Goal: Task Accomplishment & Management: Use online tool/utility

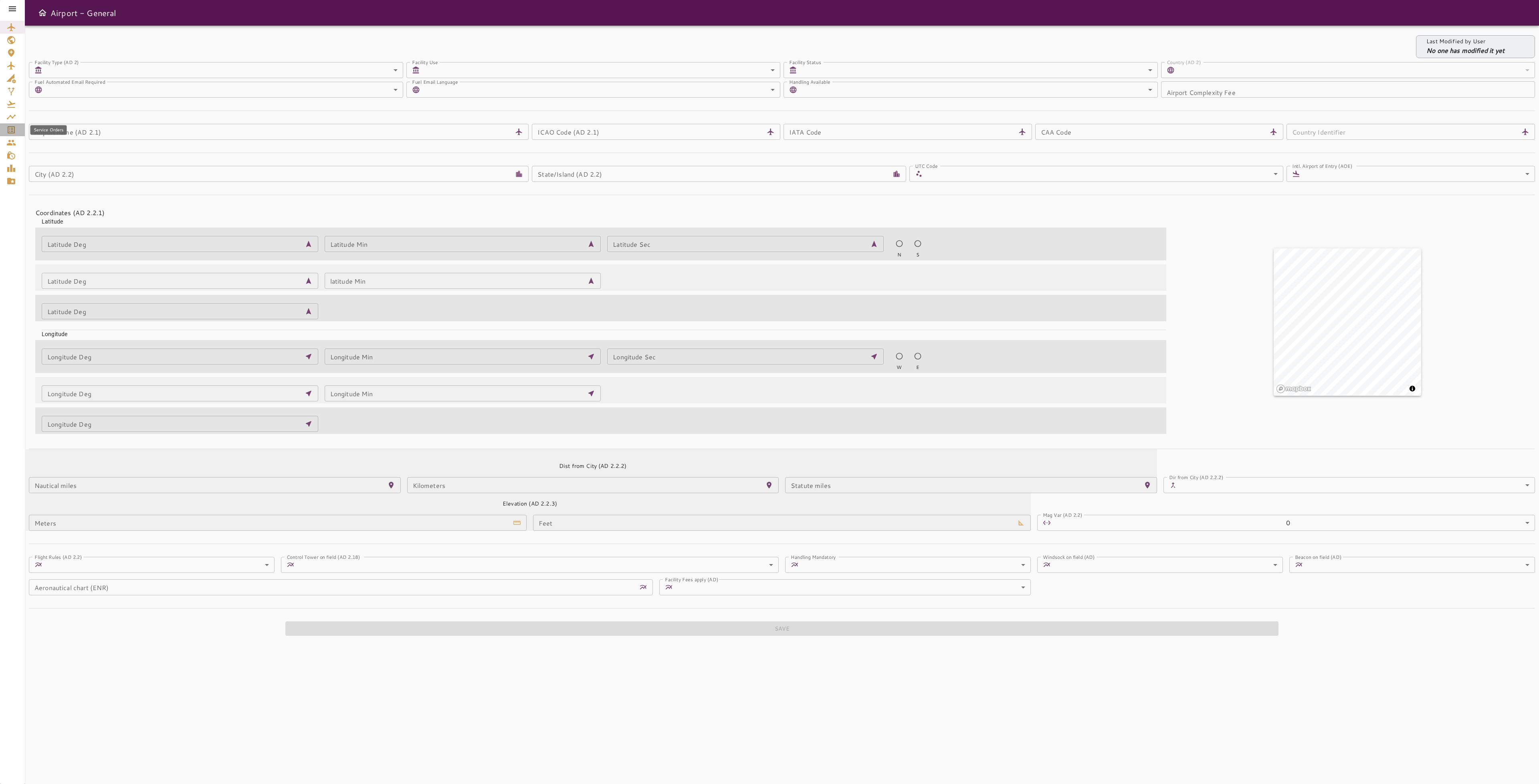
click at [10, 130] on icon "Service Orders" at bounding box center [11, 129] width 10 height 10
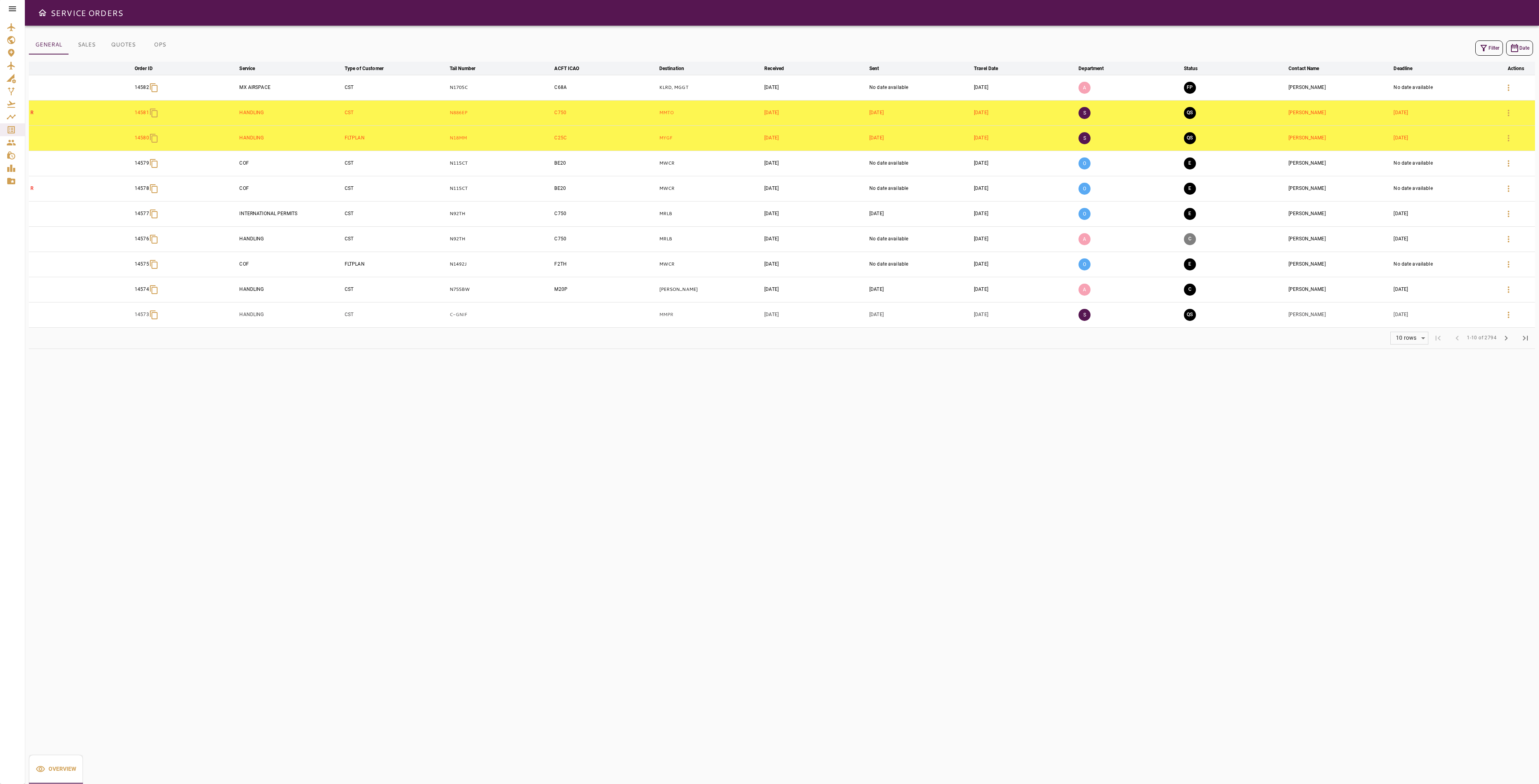
click at [1486, 57] on div "Filter Date" at bounding box center [781, 48] width 1506 height 19
click at [1486, 50] on icon "button" at bounding box center [1483, 48] width 10 height 10
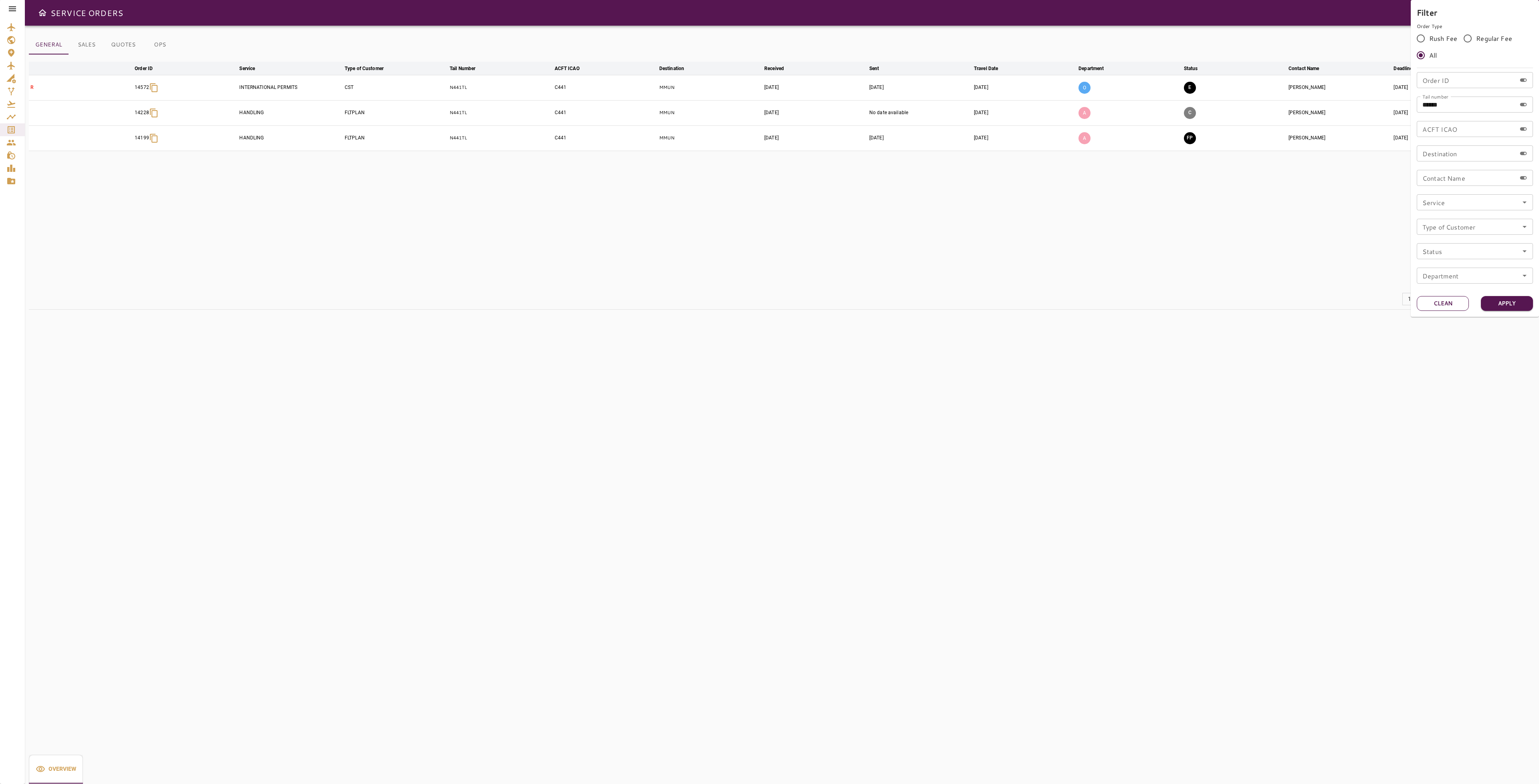
click at [1431, 304] on button "Clean" at bounding box center [1443, 303] width 52 height 15
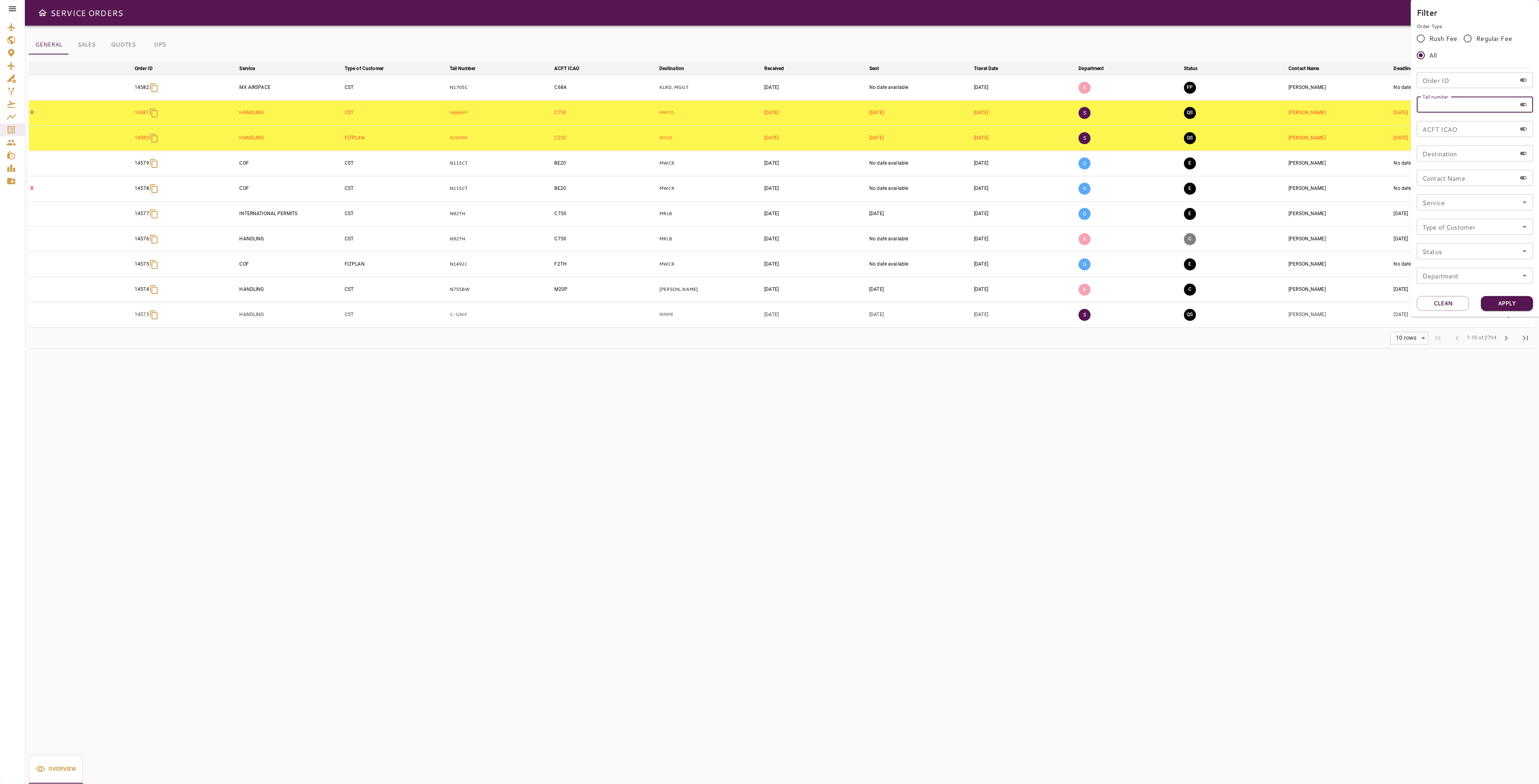
click at [1449, 106] on input "Tail number" at bounding box center [1466, 104] width 99 height 16
type input "******"
drag, startPoint x: 1522, startPoint y: 300, endPoint x: 1519, endPoint y: 305, distance: 5.8
click at [1521, 300] on button "Apply" at bounding box center [1507, 303] width 52 height 15
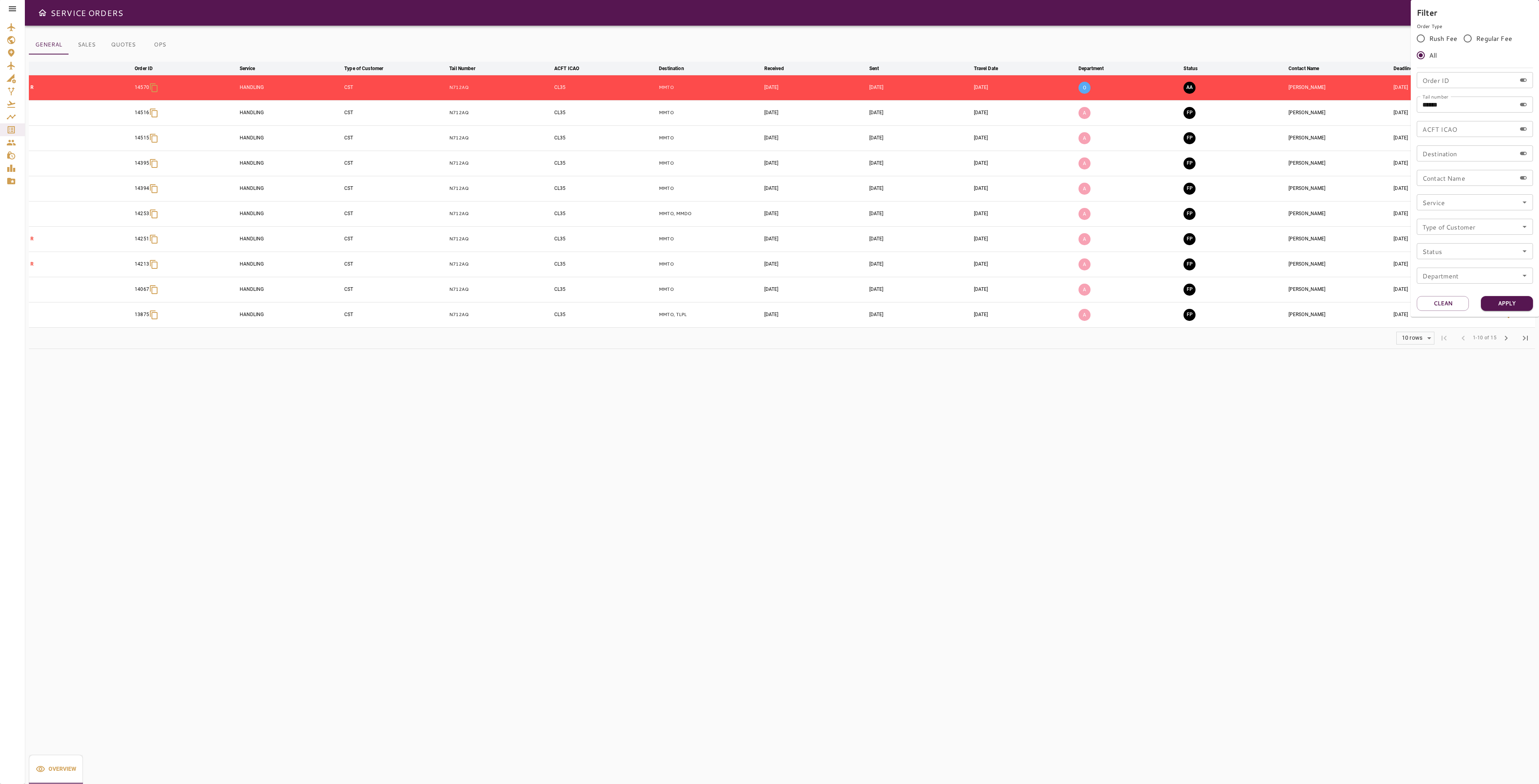
click at [1174, 457] on div at bounding box center [769, 392] width 1539 height 784
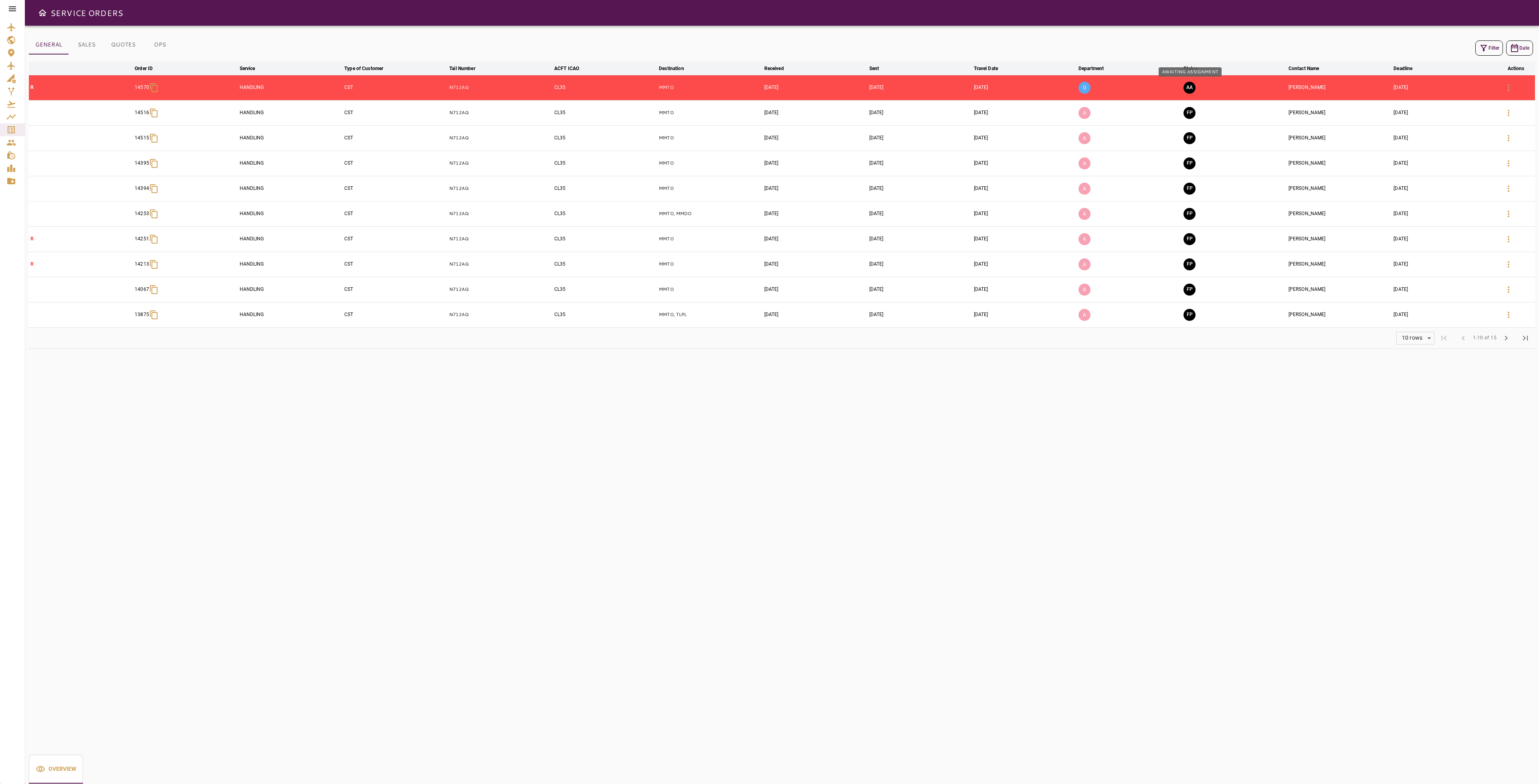
click at [1189, 88] on button "AA" at bounding box center [1189, 87] width 12 height 12
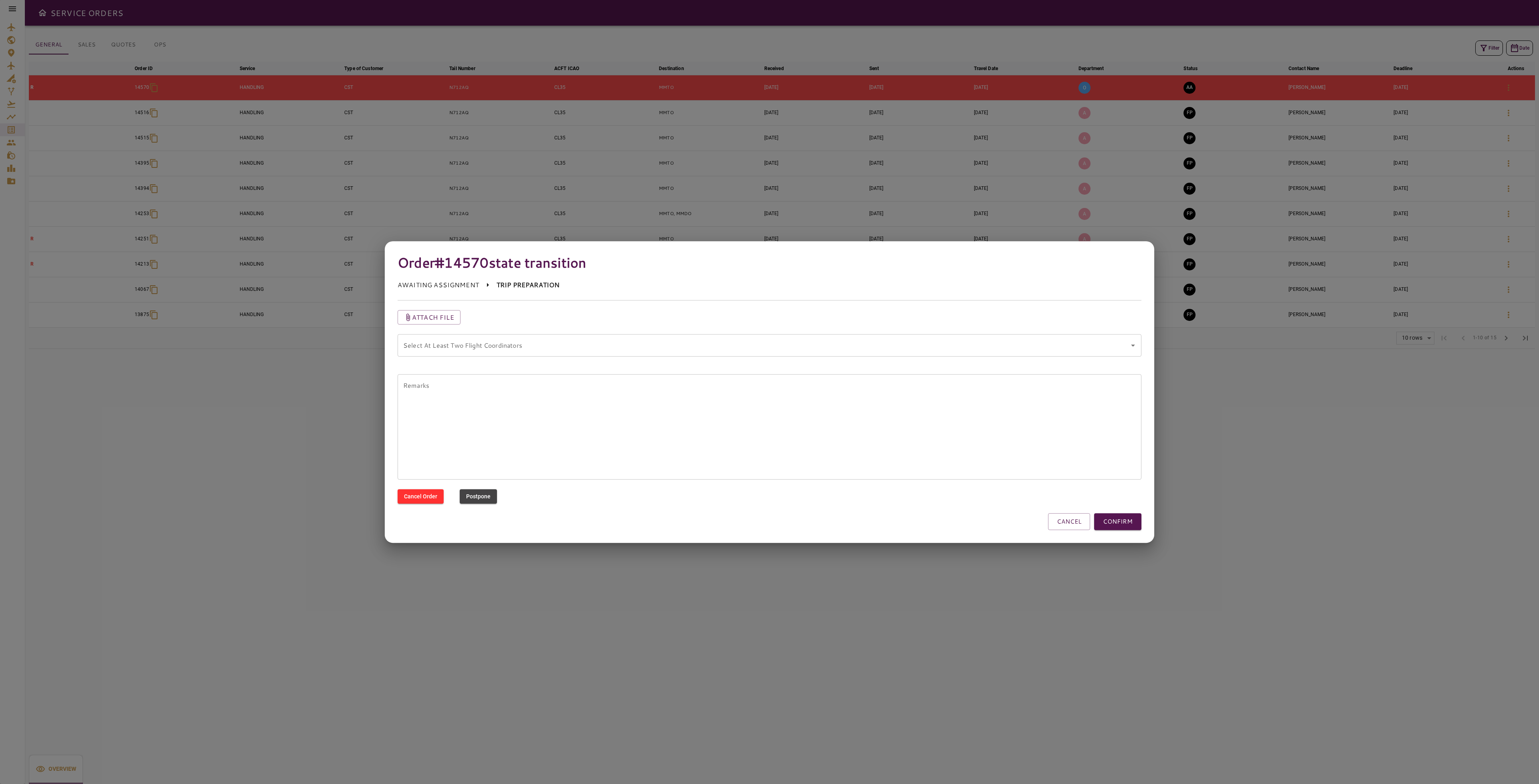
click at [965, 344] on coordinators "Select At Least Two Flight Coordinators" at bounding box center [763, 346] width 725 height 15
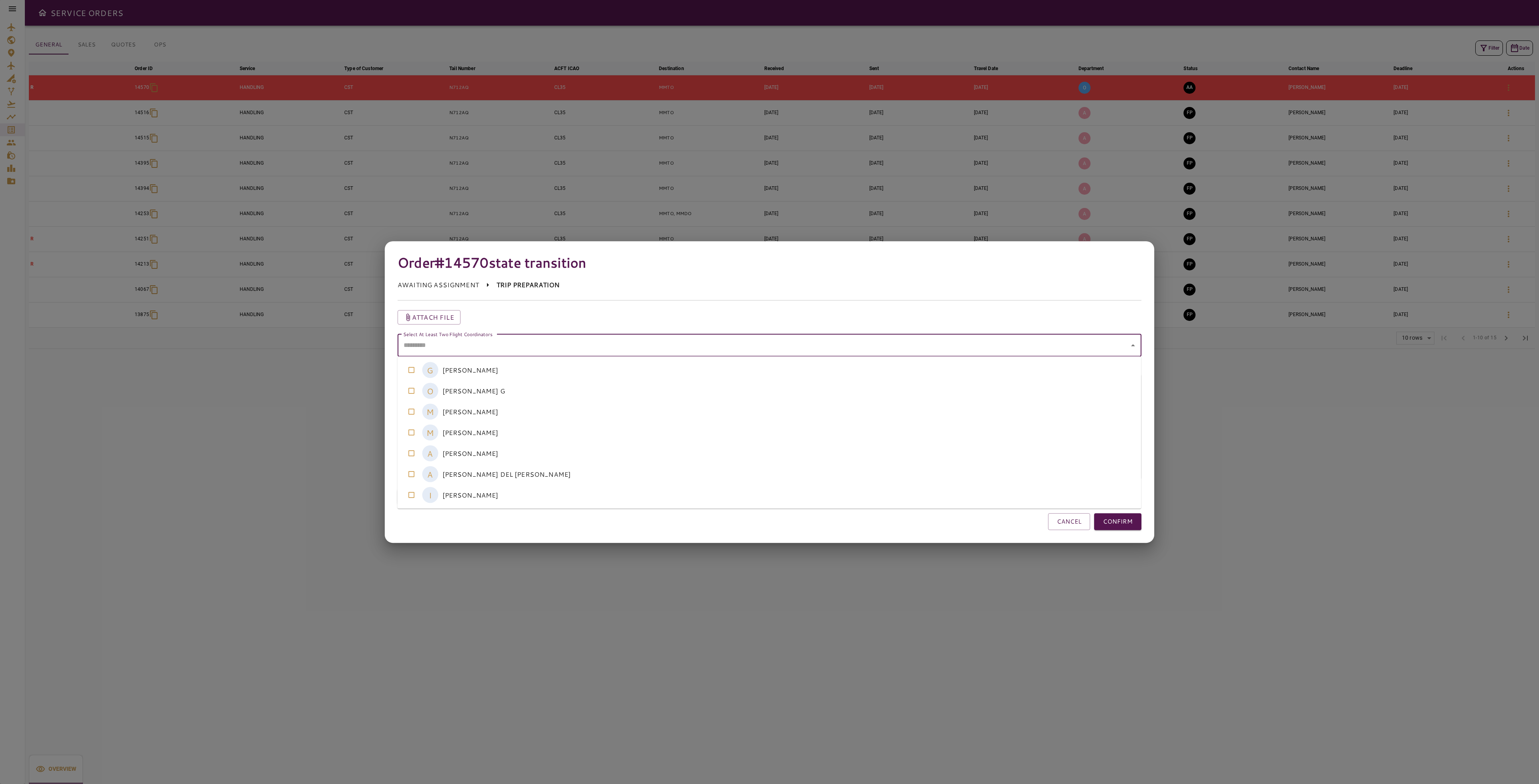
click at [483, 434] on coordinators-option-3 "M [PERSON_NAME]" at bounding box center [769, 432] width 744 height 21
click at [486, 411] on coordinators-option-2 "M [PERSON_NAME]" at bounding box center [769, 412] width 744 height 21
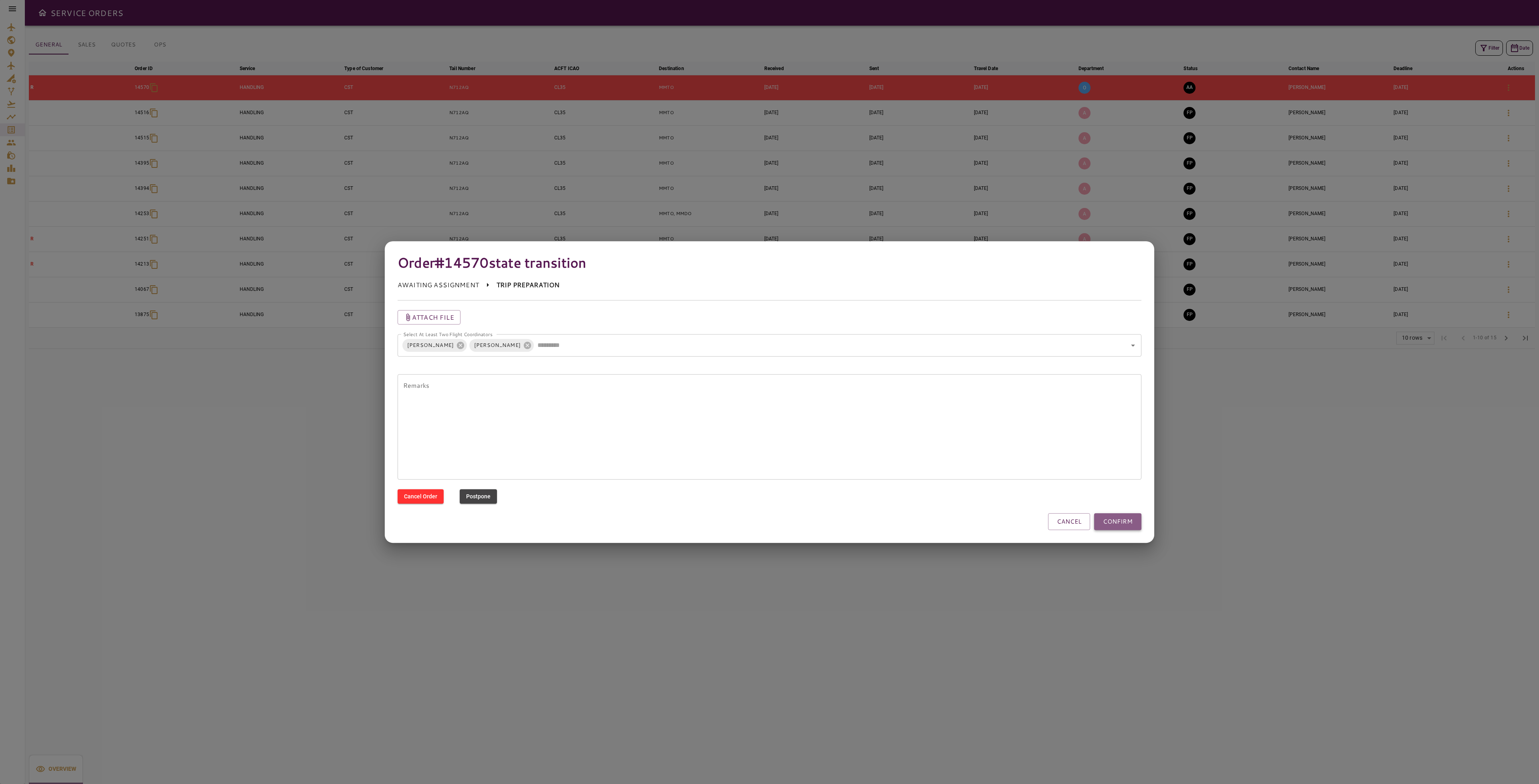
click at [1140, 525] on button "CONFIRM" at bounding box center [1117, 521] width 47 height 17
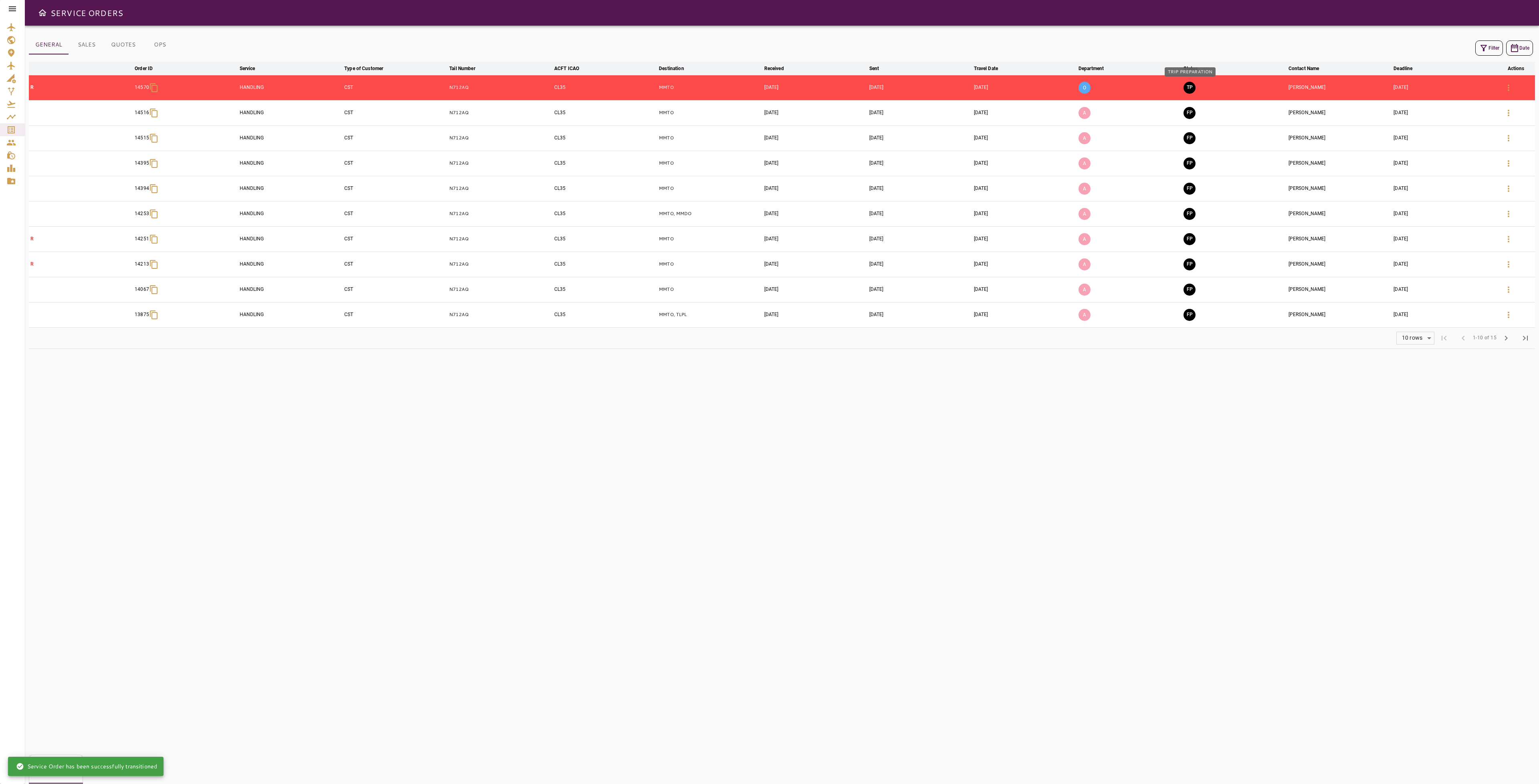
click at [1192, 85] on button "TP" at bounding box center [1189, 87] width 12 height 12
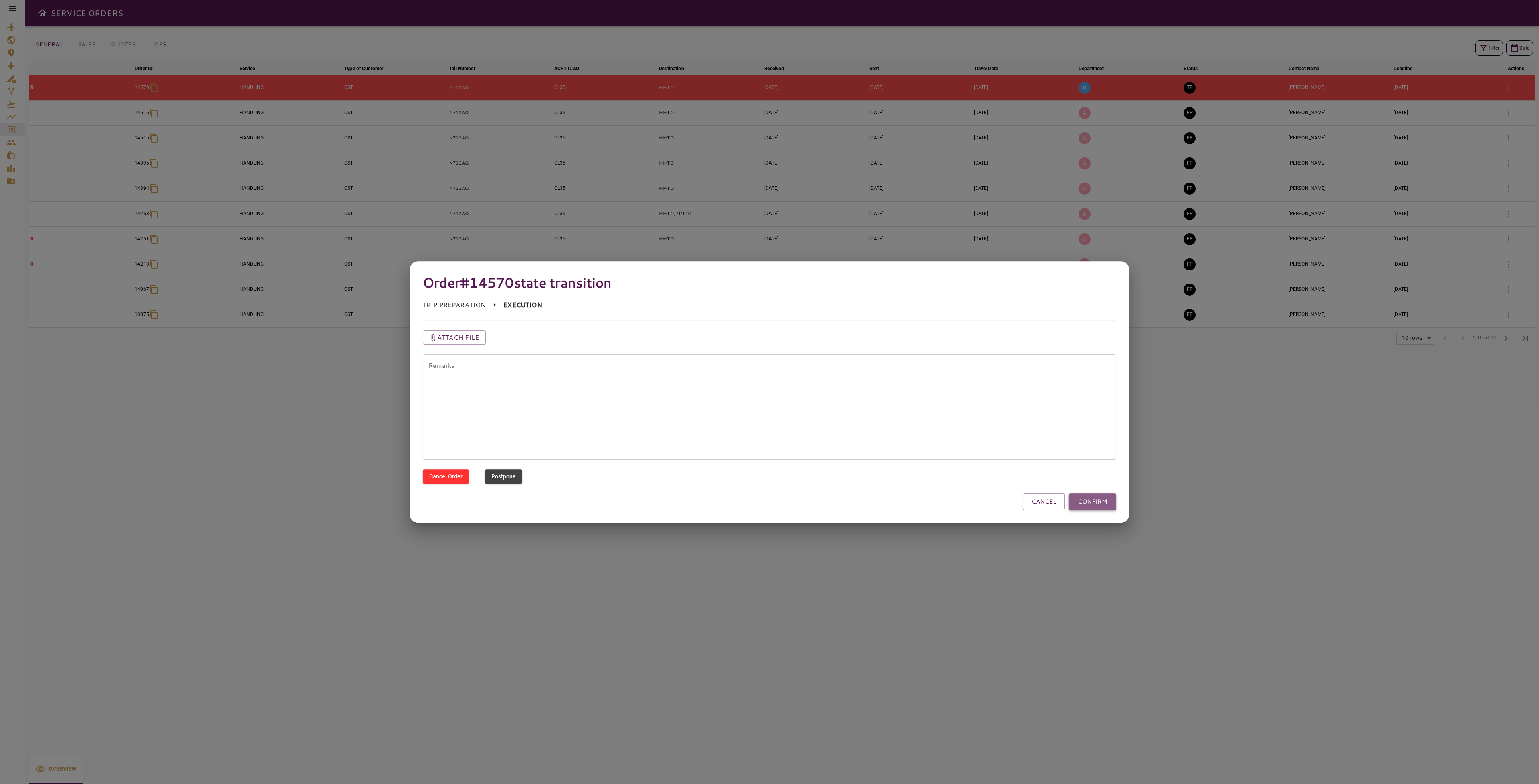
click at [1116, 503] on button "CONFIRM" at bounding box center [1092, 501] width 47 height 17
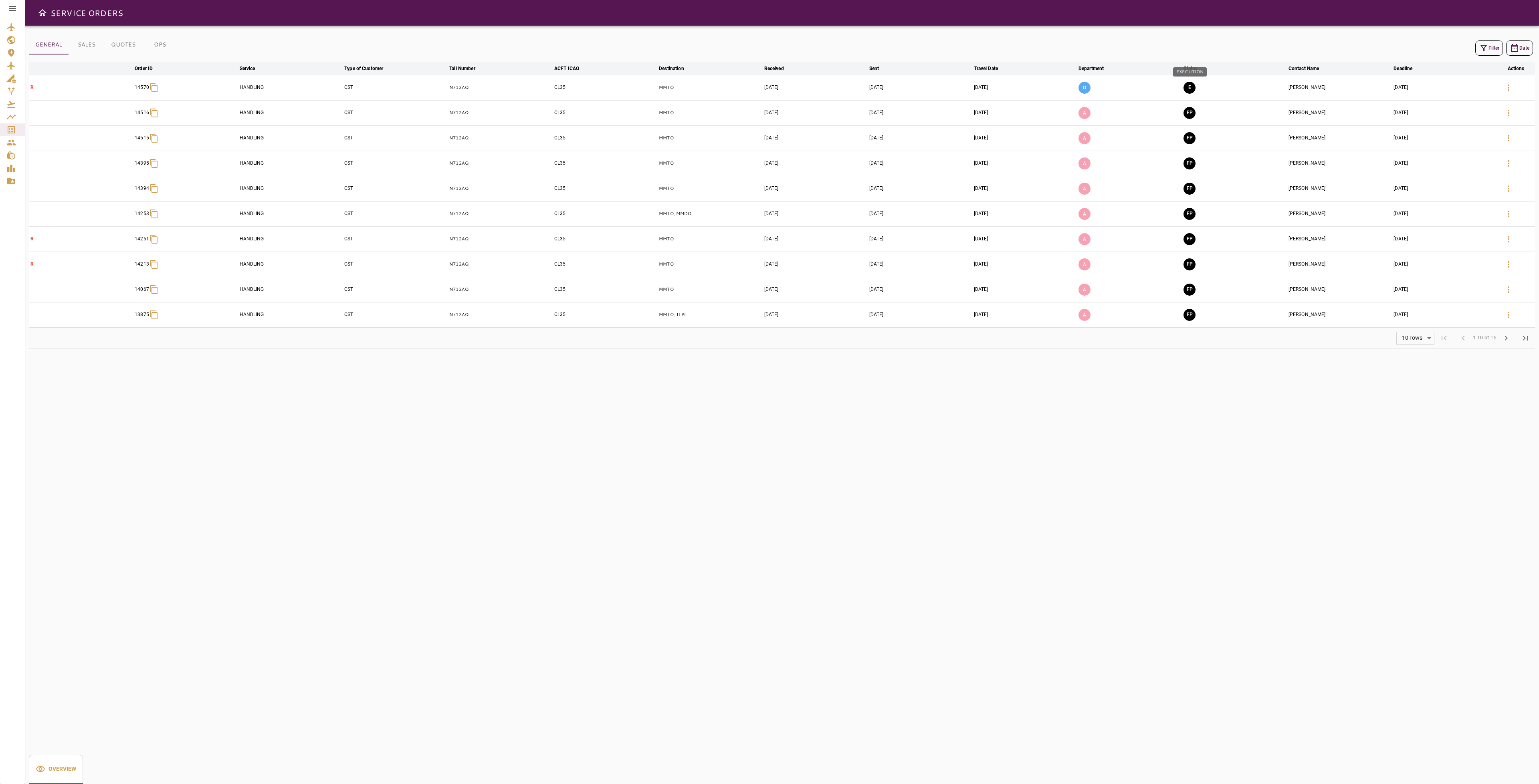
click at [1188, 88] on button "E" at bounding box center [1189, 87] width 12 height 12
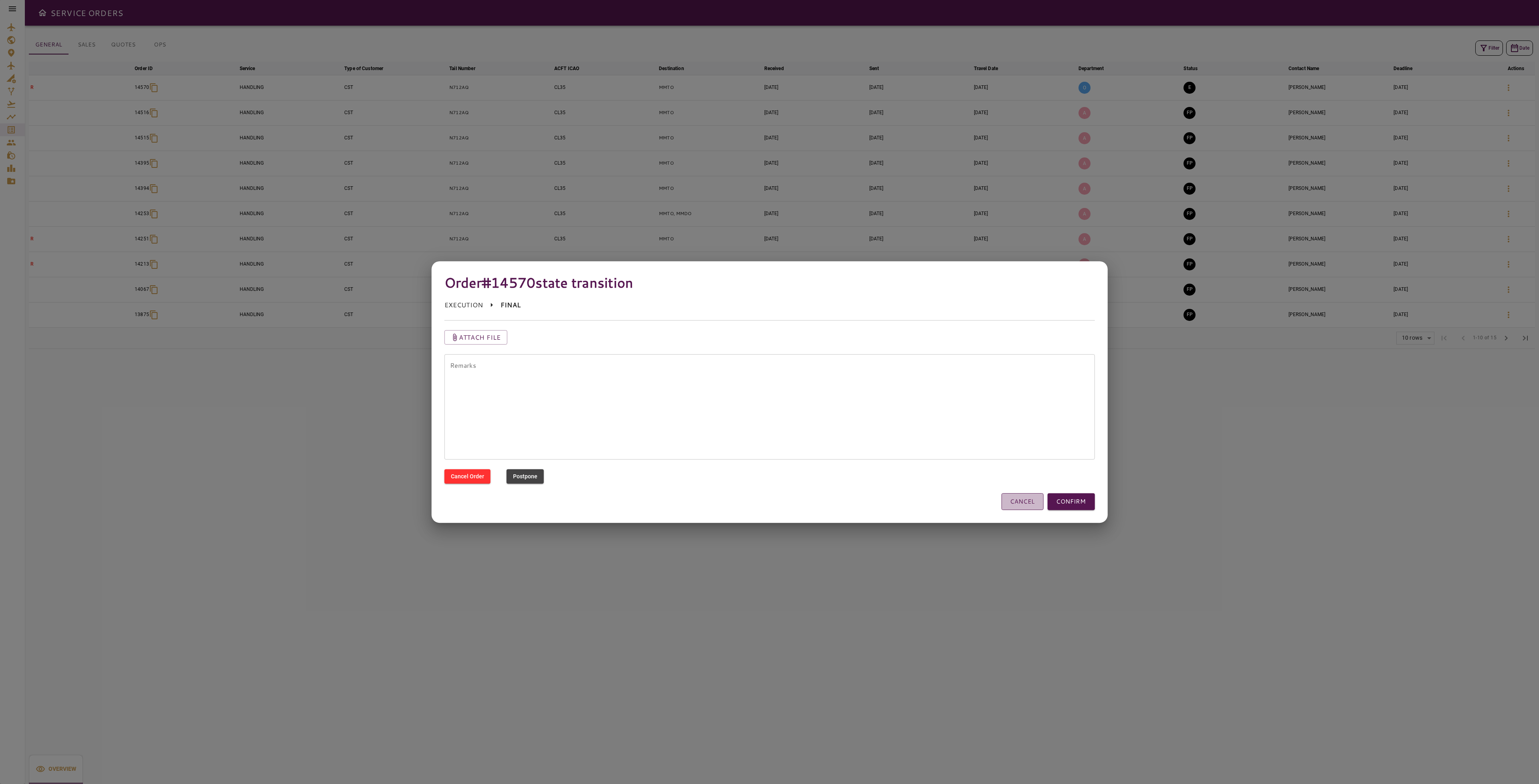
click at [1016, 496] on button "CANCEL" at bounding box center [1022, 501] width 42 height 17
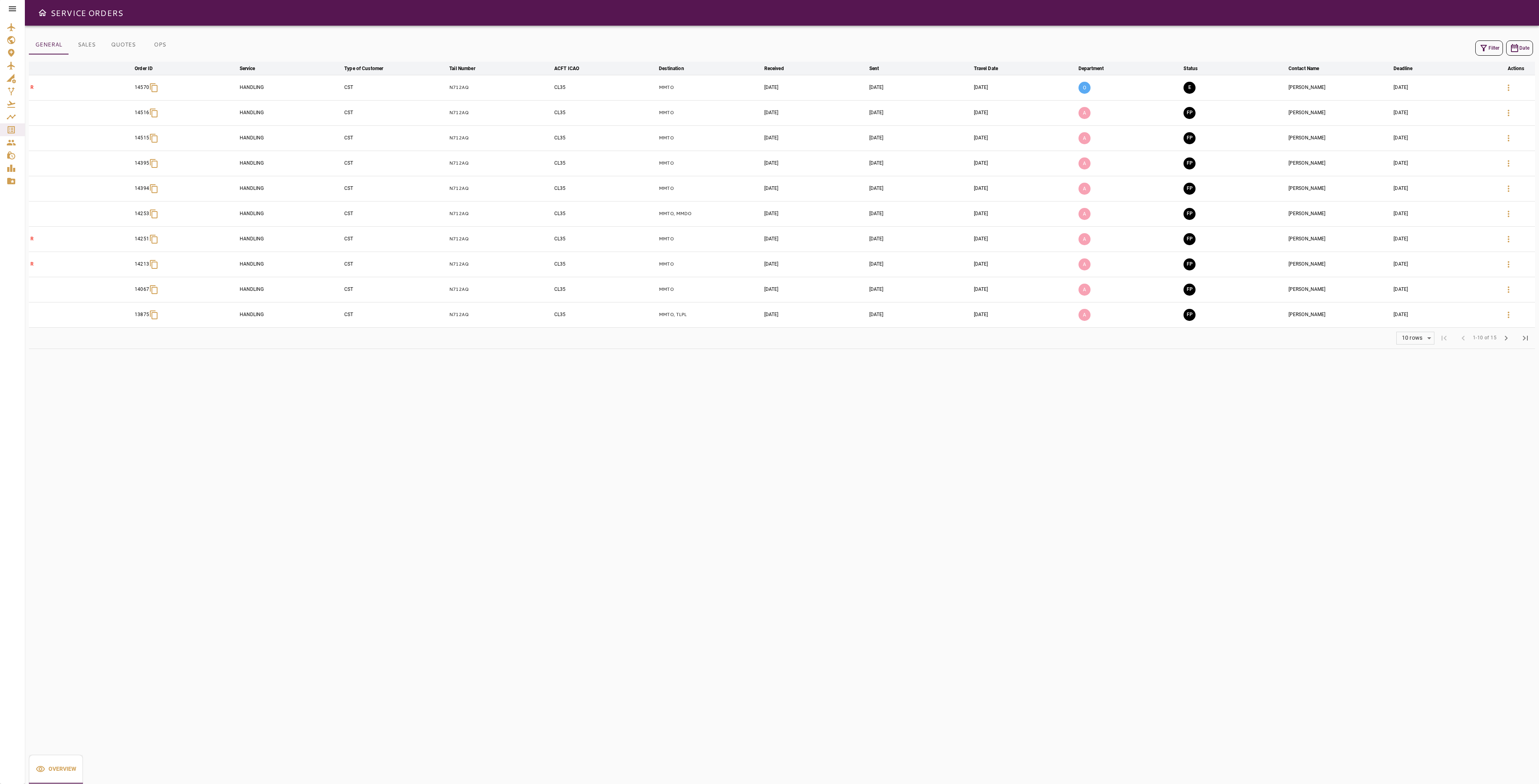
click at [1091, 475] on div "GENERAL SALES QUOTES OPS Filter Date arrow_downward Order ID arrow_downward Ser…" at bounding box center [782, 404] width 1514 height 758
click at [1110, 518] on div "GENERAL SALES QUOTES OPS Filter Date arrow_downward Order ID arrow_downward Ser…" at bounding box center [782, 404] width 1514 height 758
click at [13, 67] on icon "Aircraft" at bounding box center [11, 66] width 10 height 10
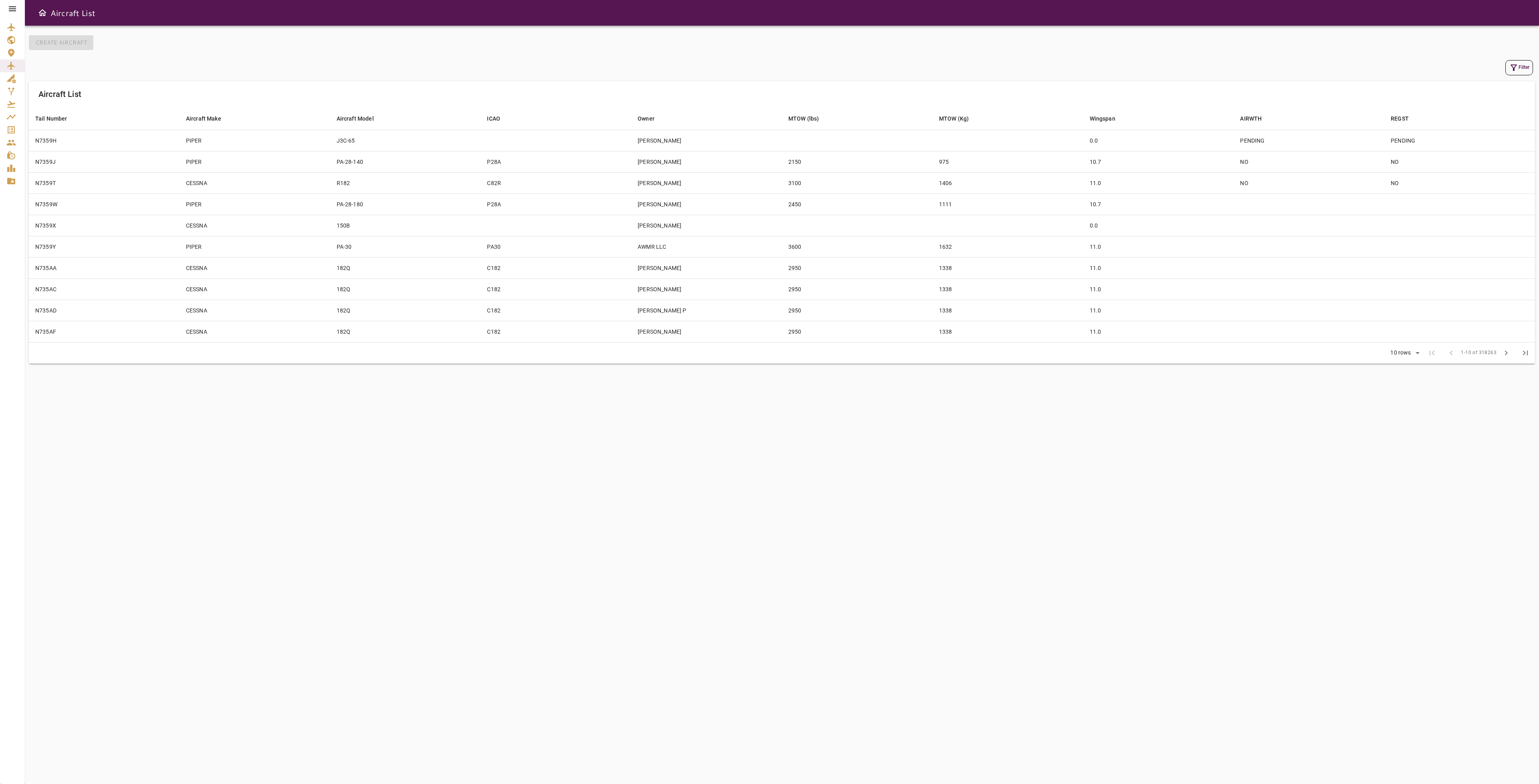
click at [1514, 74] on button "Filter" at bounding box center [1519, 67] width 27 height 15
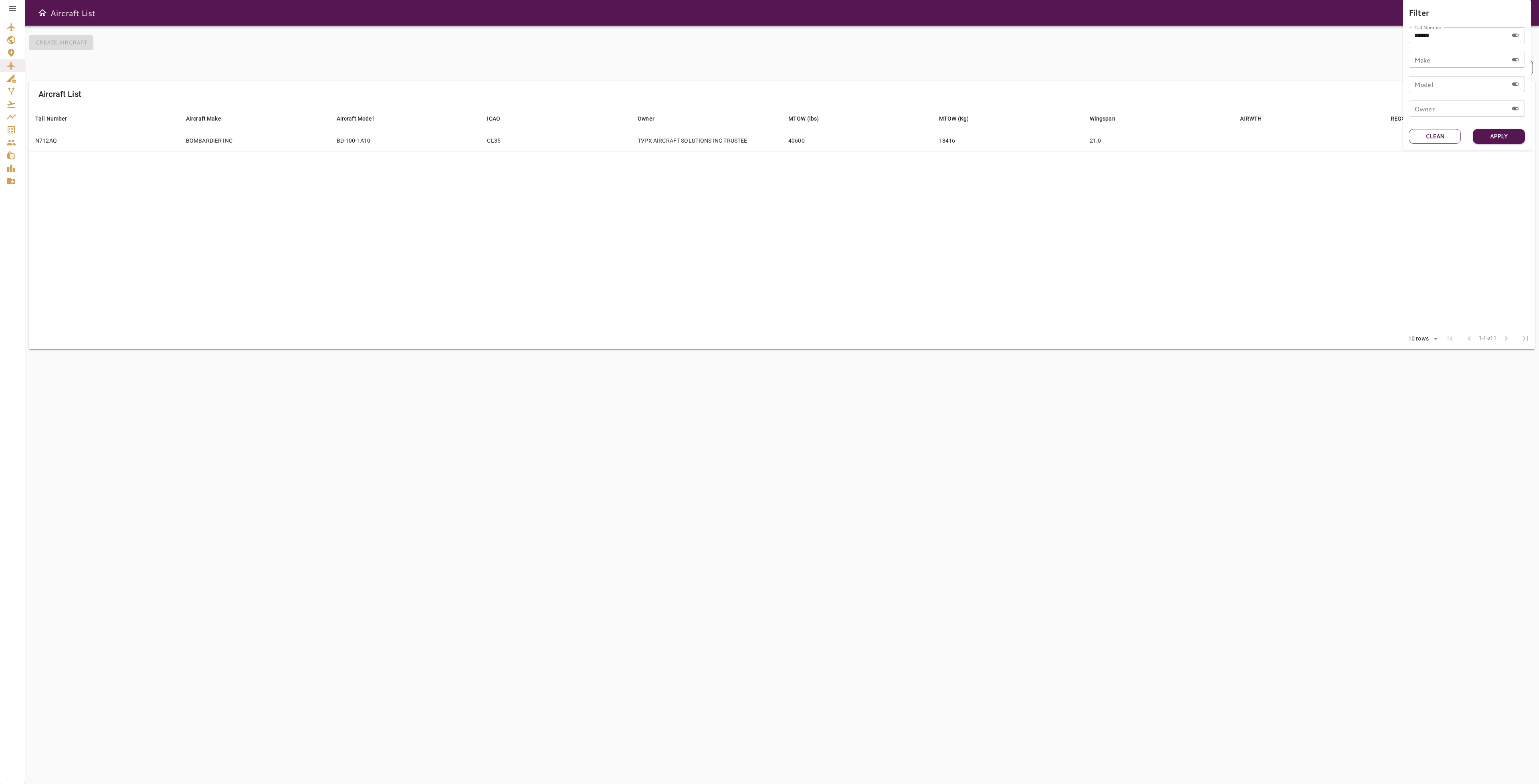
click at [1450, 141] on button "Clean" at bounding box center [1435, 136] width 52 height 15
click at [1443, 35] on input "Tail Number" at bounding box center [1458, 35] width 99 height 16
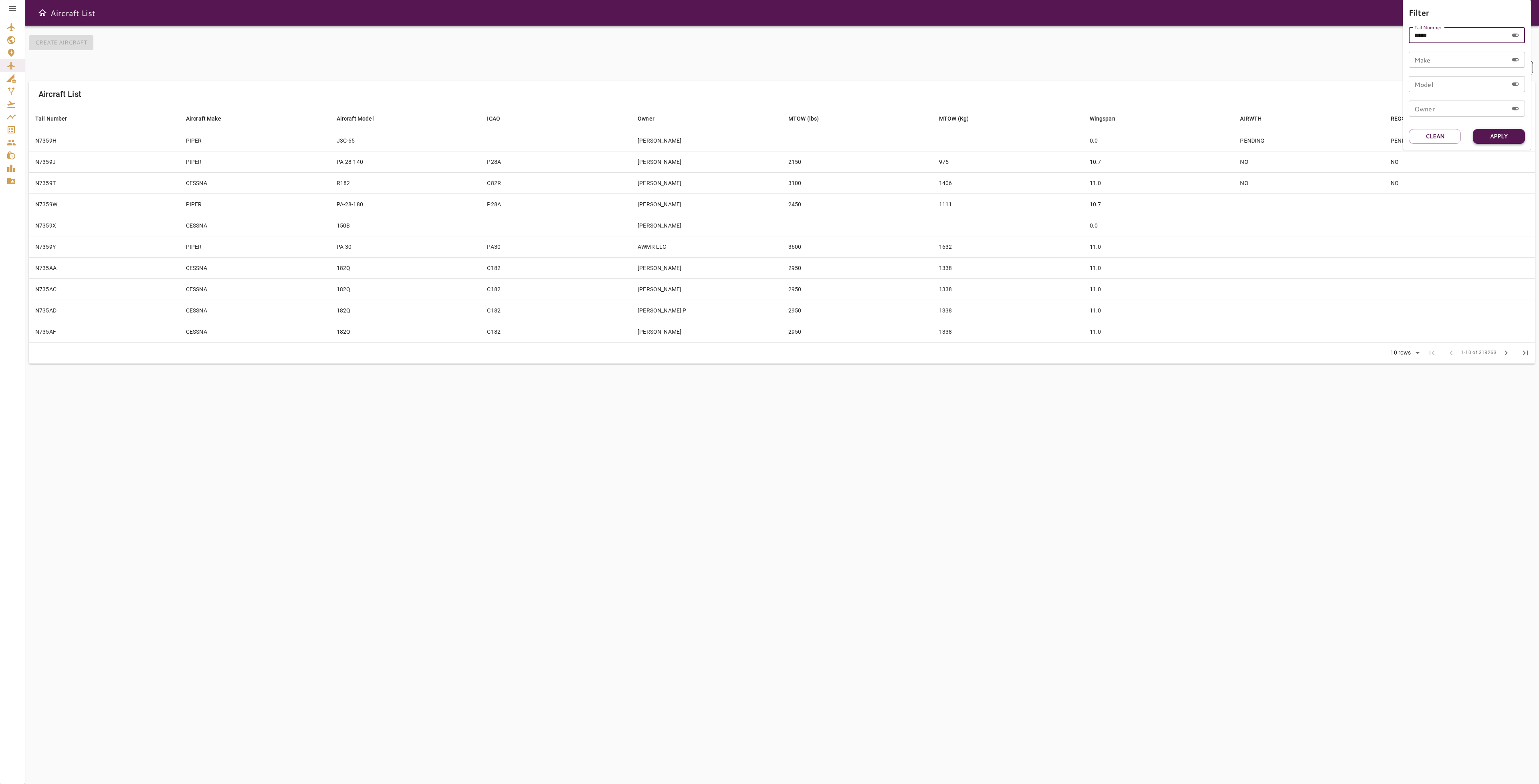
type input "*****"
click at [1510, 140] on button "Apply" at bounding box center [1499, 136] width 52 height 15
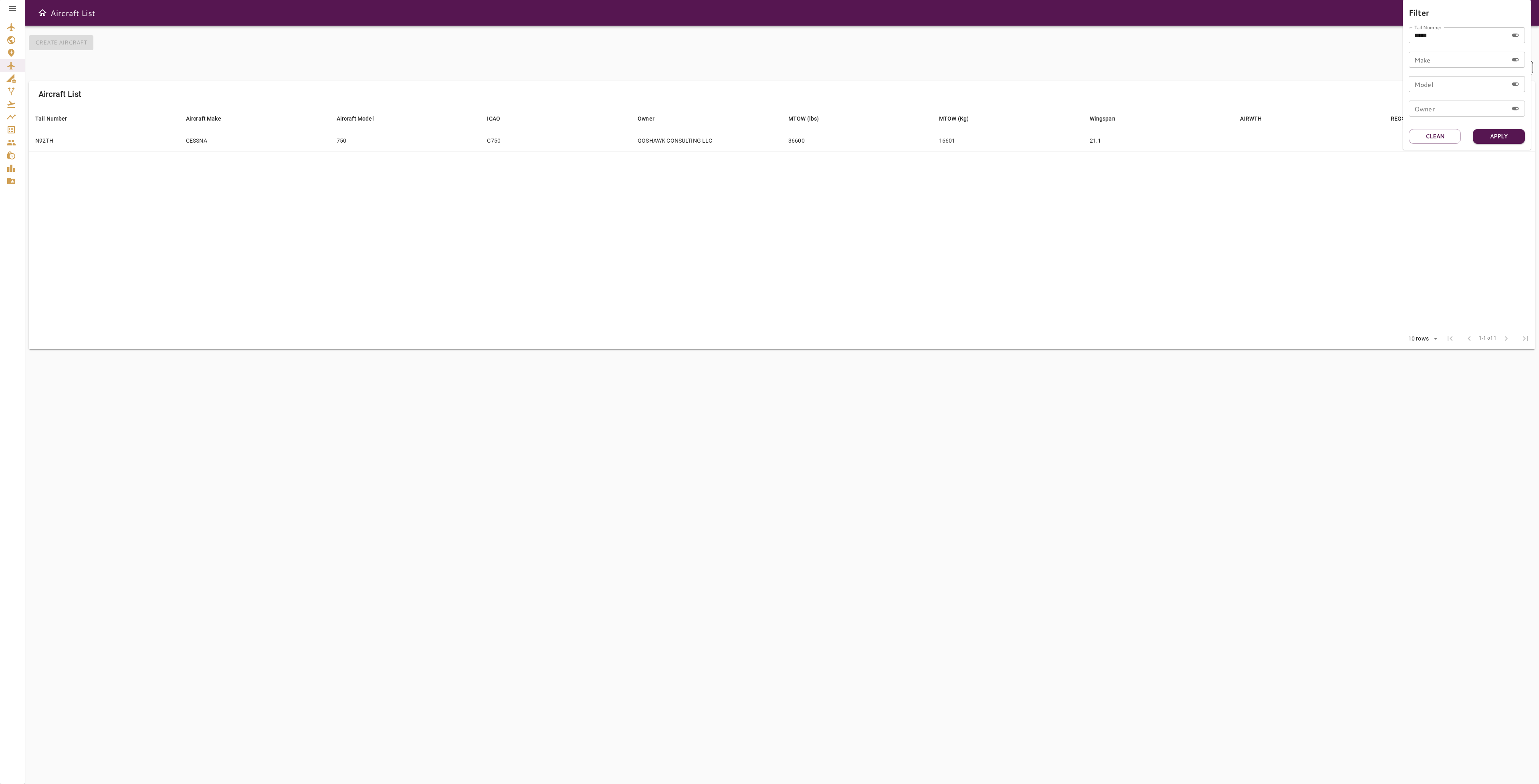
drag, startPoint x: 796, startPoint y: 291, endPoint x: 795, endPoint y: 286, distance: 5.1
click at [796, 290] on div at bounding box center [769, 392] width 1539 height 784
click at [853, 151] on td "36600" at bounding box center [857, 140] width 151 height 21
